Goal: Transaction & Acquisition: Book appointment/travel/reservation

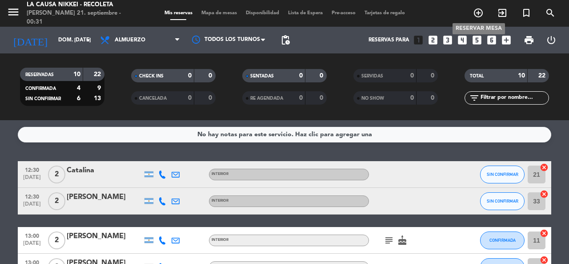
click at [479, 11] on icon "add_circle_outline" at bounding box center [478, 13] width 11 height 11
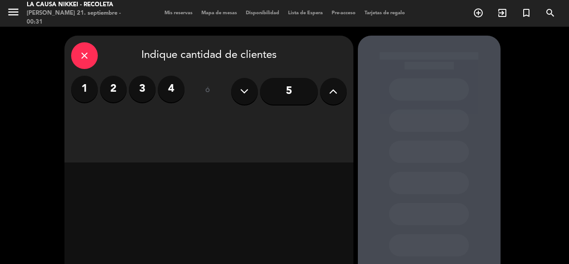
click at [114, 89] on label "2" at bounding box center [113, 89] width 27 height 27
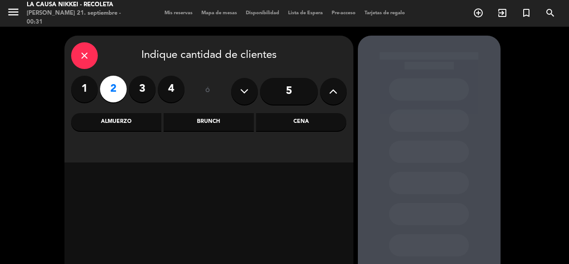
click at [160, 119] on div "Almuerzo" at bounding box center [116, 122] width 90 height 18
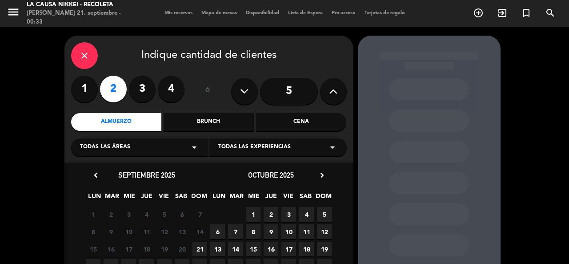
scroll to position [44, 0]
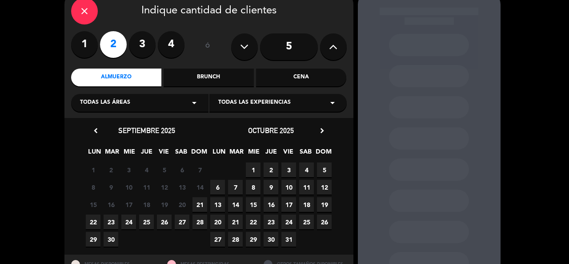
click at [203, 205] on span "21" at bounding box center [199, 204] width 15 height 15
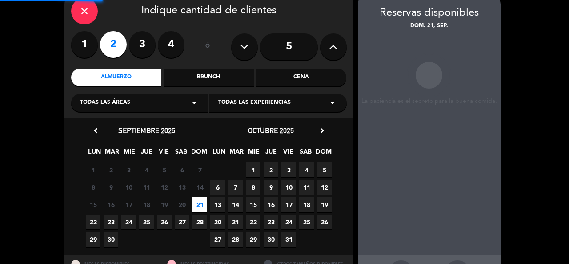
scroll to position [36, 0]
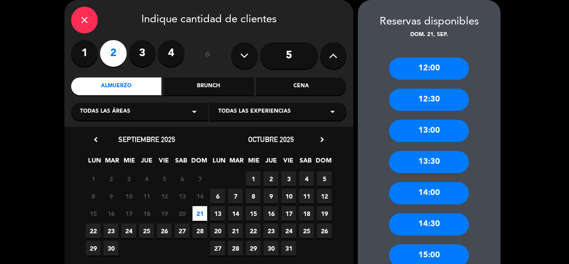
click at [420, 134] on div "13:00" at bounding box center [429, 131] width 80 height 22
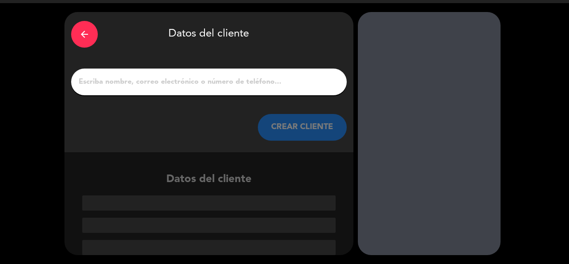
scroll to position [24, 0]
click at [96, 83] on input "1" at bounding box center [209, 82] width 262 height 12
type input "a"
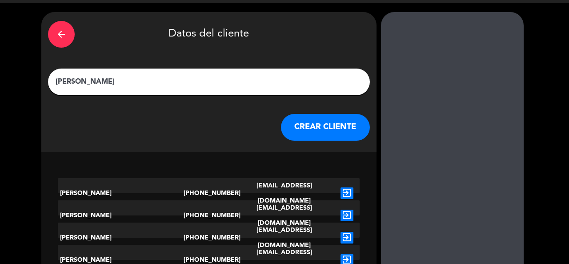
type input "[PERSON_NAME]"
click at [281, 134] on button "CREAR CLIENTE" at bounding box center [325, 127] width 89 height 27
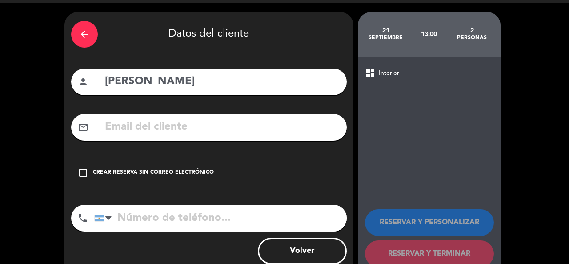
click at [99, 168] on div "Crear reserva sin correo electrónico" at bounding box center [153, 172] width 121 height 9
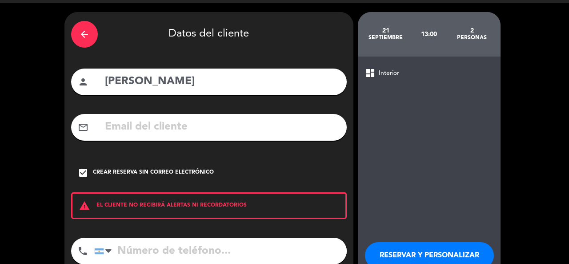
click at [154, 253] on input "tel" at bounding box center [220, 250] width 252 height 27
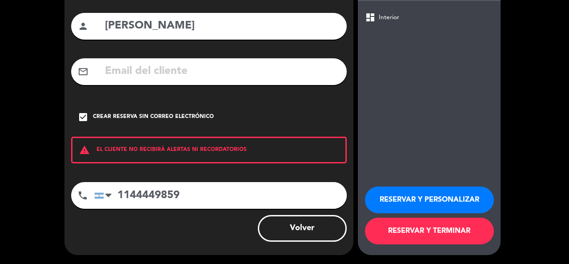
type input "1144449859"
click at [455, 238] on button "RESERVAR Y TERMINAR" at bounding box center [429, 230] width 129 height 27
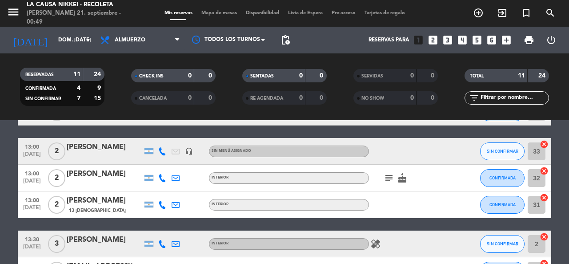
scroll to position [267, 0]
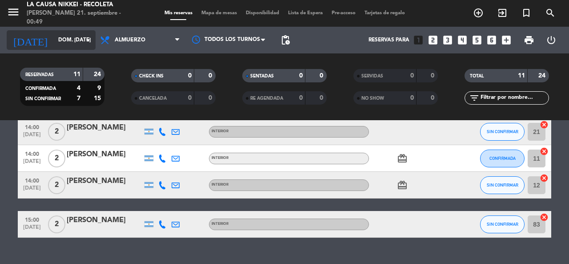
click at [56, 37] on input "dom. [DATE]" at bounding box center [89, 39] width 71 height 15
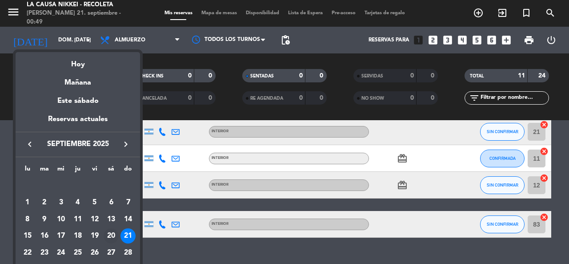
click at [115, 236] on div "20" at bounding box center [111, 235] width 15 height 15
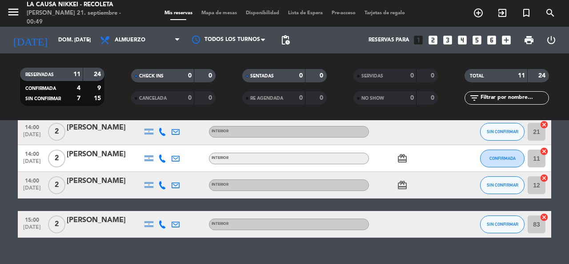
type input "sáb. [DATE]"
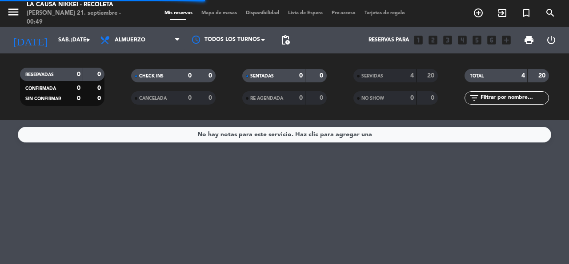
scroll to position [0, 0]
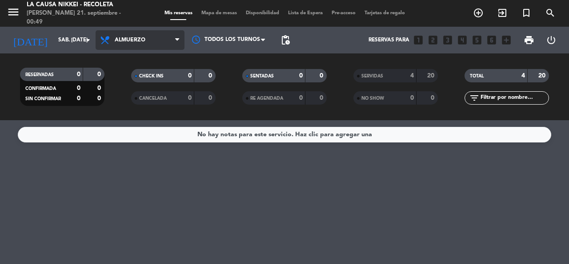
click at [156, 42] on span "Almuerzo" at bounding box center [140, 40] width 89 height 20
click at [136, 114] on div "menu La Causa Nikkei - Recoleta [PERSON_NAME] 21. septiembre - 00:49 Mis reserv…" at bounding box center [284, 60] width 569 height 120
